Goal: Transaction & Acquisition: Purchase product/service

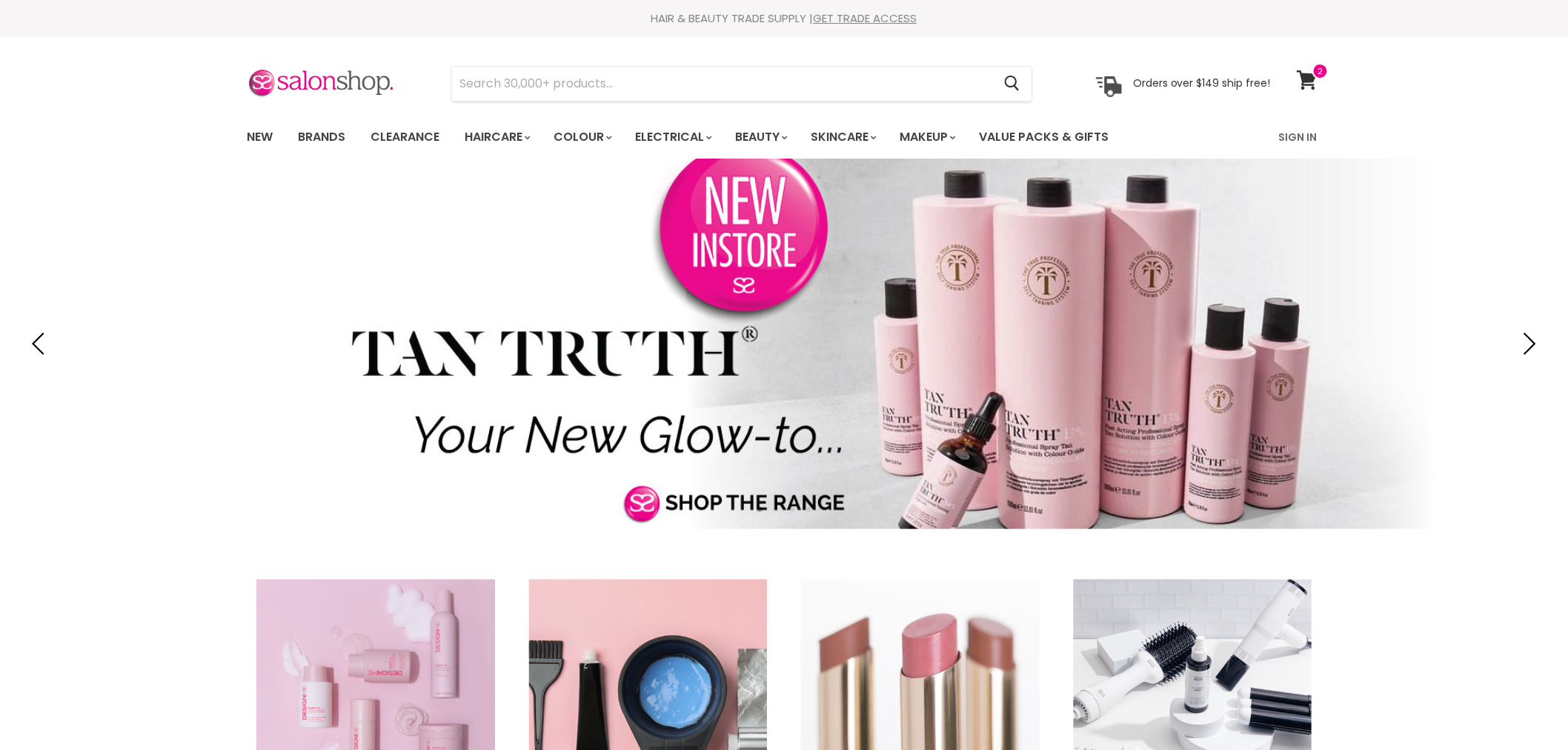
type input "wet brush pro frost smooth styler"
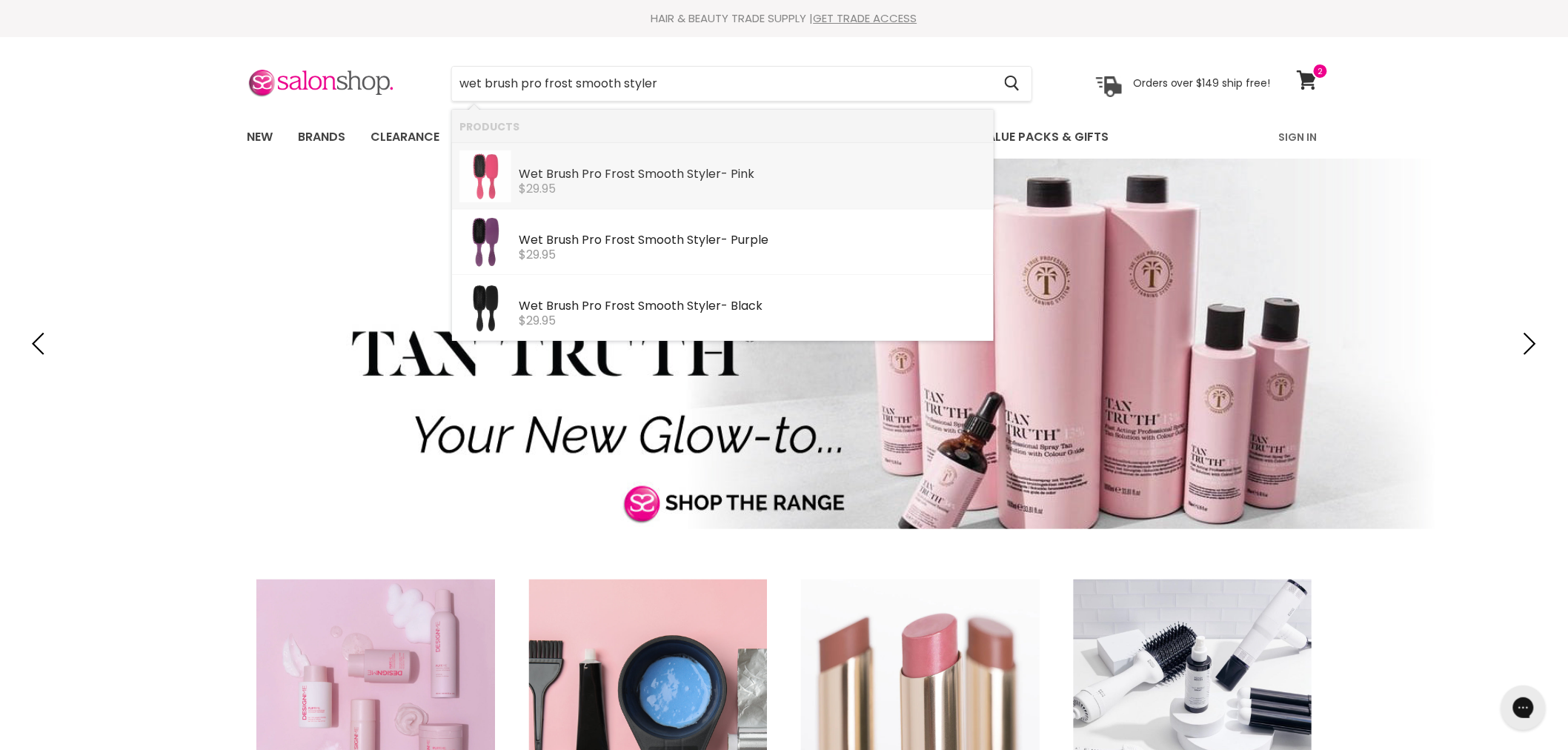
click at [515, 168] on link "Wet Brush Pro Frost Smooth Styler - Pink The Wet Brush $29.95" at bounding box center [723, 176] width 527 height 52
